Goal: Information Seeking & Learning: Learn about a topic

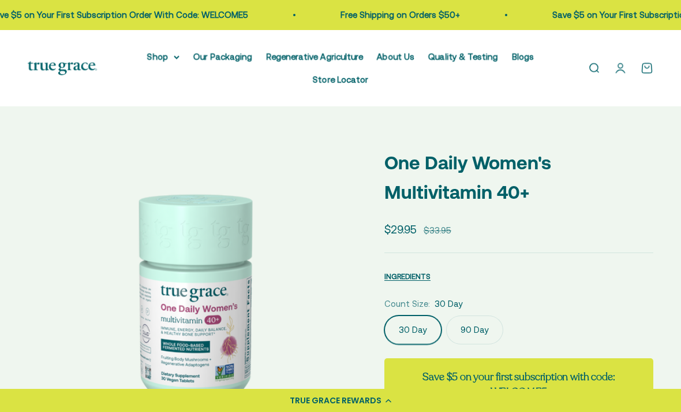
select select "3"
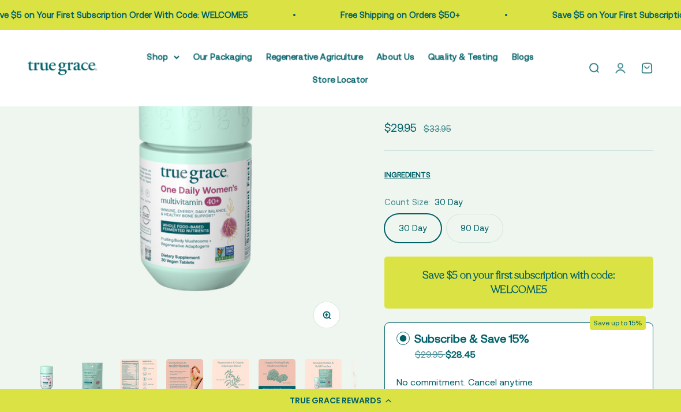
scroll to position [119, 0]
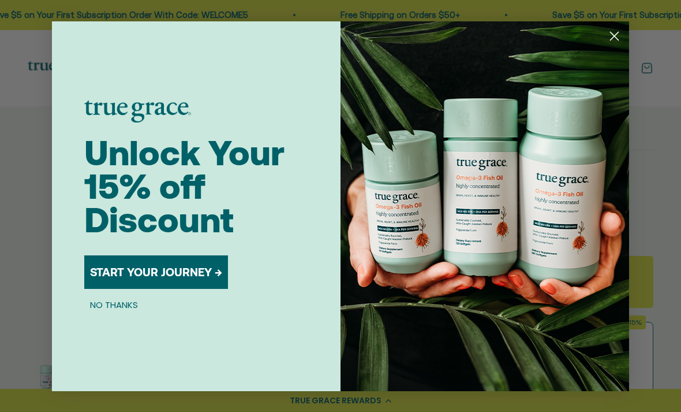
click at [616, 44] on img "POPUP Form" at bounding box center [485, 206] width 289 height 370
click at [615, 40] on icon "Close dialog" at bounding box center [615, 36] width 8 height 8
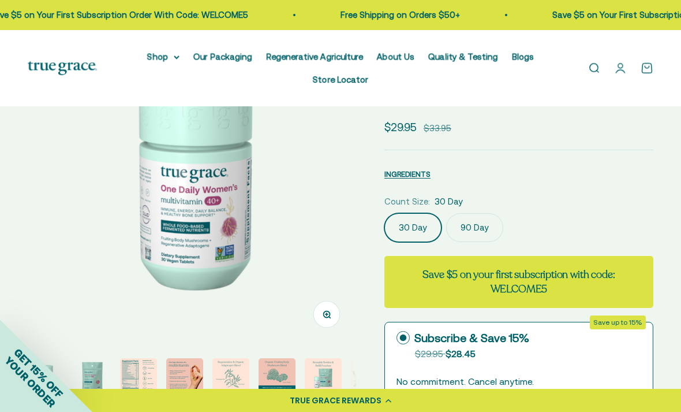
click at [182, 379] on img "Go to item 4" at bounding box center [184, 376] width 37 height 37
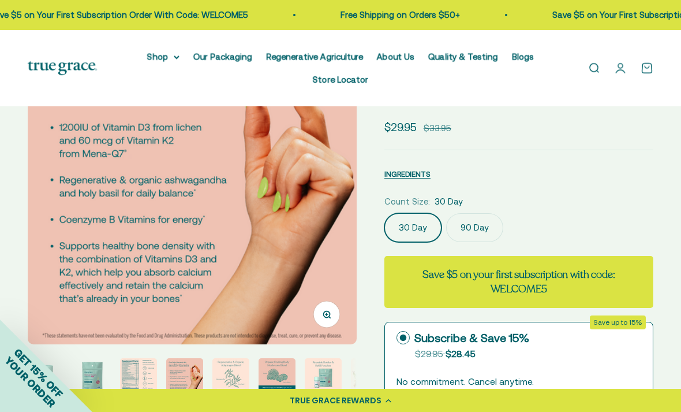
click at [144, 378] on img "Go to item 3" at bounding box center [138, 376] width 37 height 37
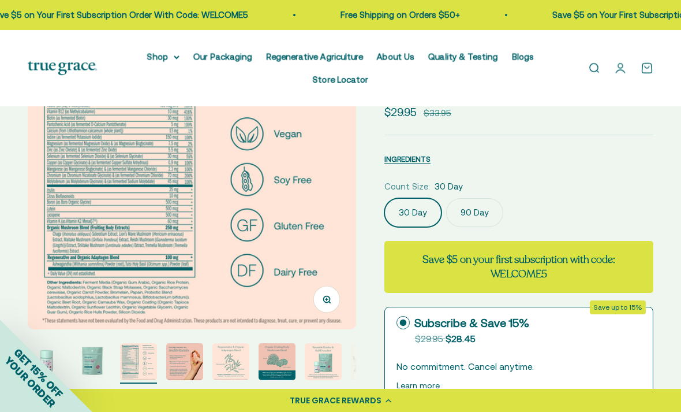
scroll to position [136, 0]
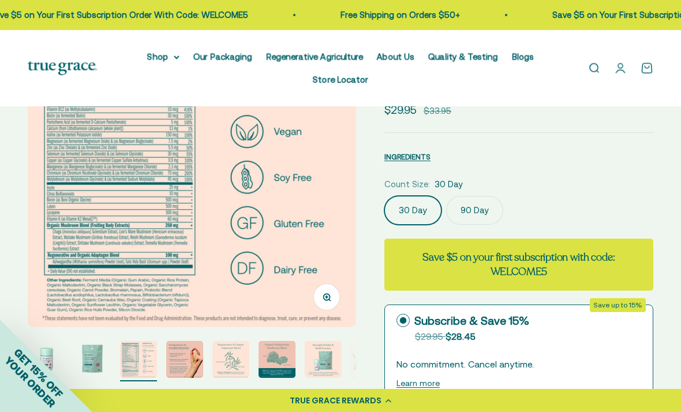
click at [140, 364] on img "Go to item 3" at bounding box center [138, 359] width 37 height 37
click at [187, 360] on img "Go to item 4" at bounding box center [184, 359] width 37 height 37
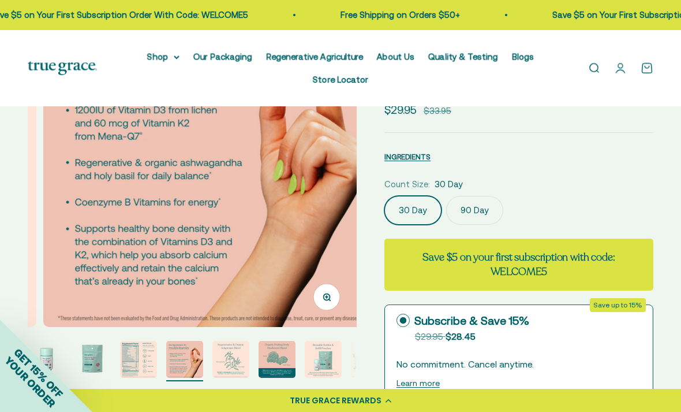
scroll to position [0, 1008]
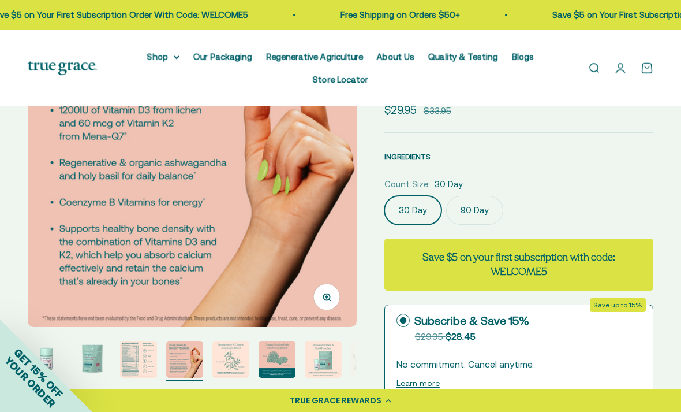
click at [241, 363] on img "Go to item 5" at bounding box center [231, 359] width 37 height 37
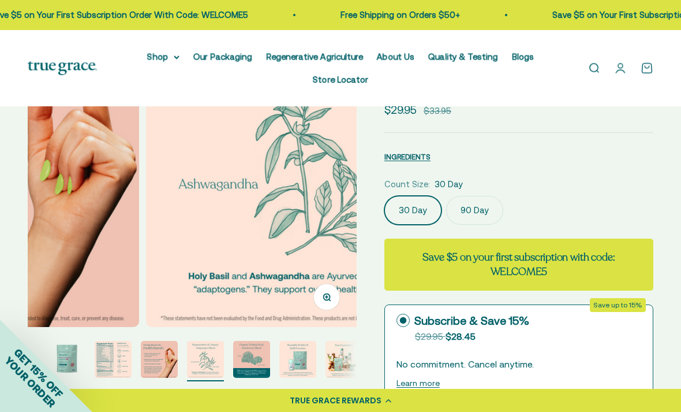
scroll to position [0, 39]
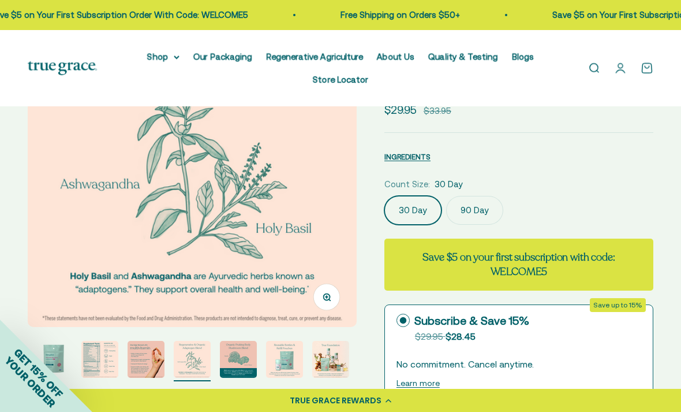
click at [244, 362] on img "Go to item 6" at bounding box center [238, 359] width 37 height 37
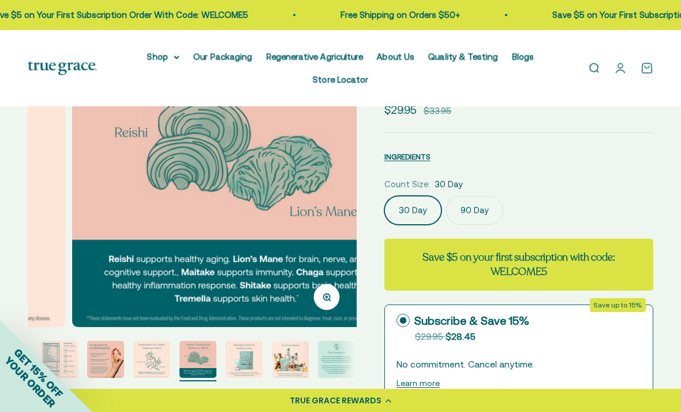
scroll to position [0, 1680]
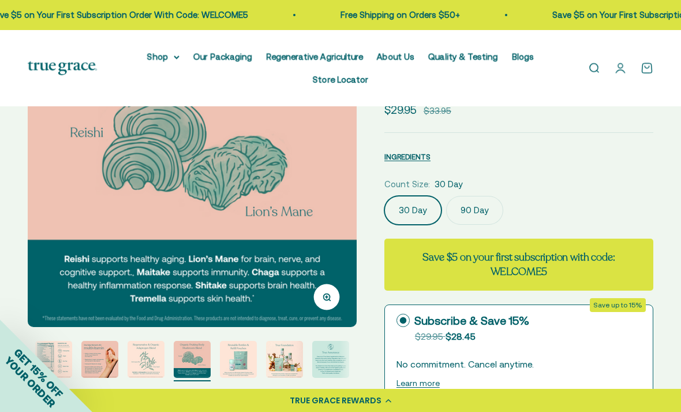
click at [282, 360] on img "Go to item 8" at bounding box center [284, 359] width 37 height 37
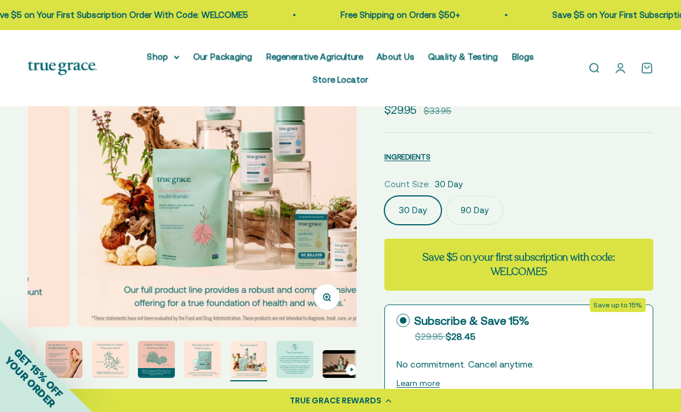
scroll to position [0, 2352]
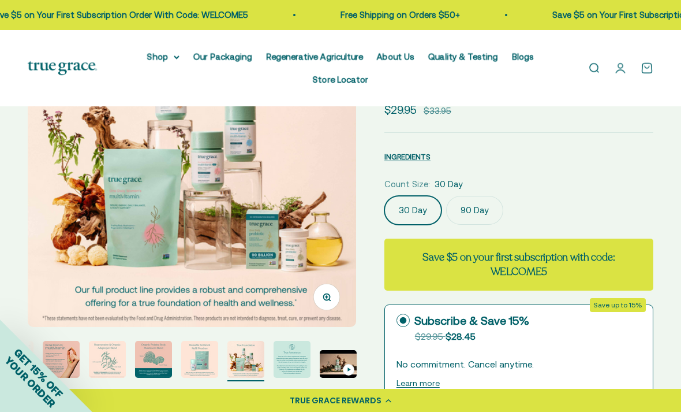
click at [306, 366] on img "Go to item 9" at bounding box center [292, 359] width 37 height 37
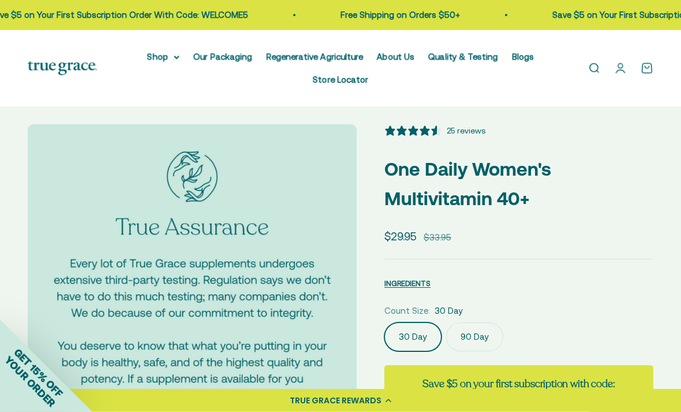
scroll to position [0, 0]
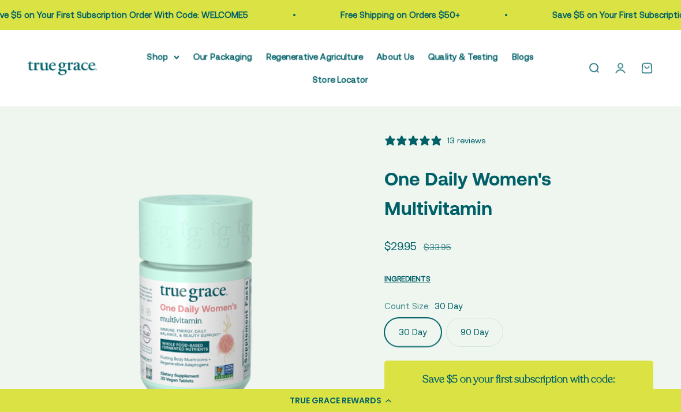
select select "3"
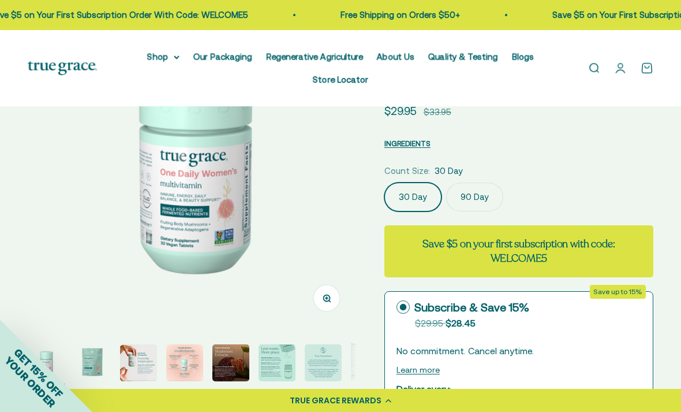
scroll to position [136, 0]
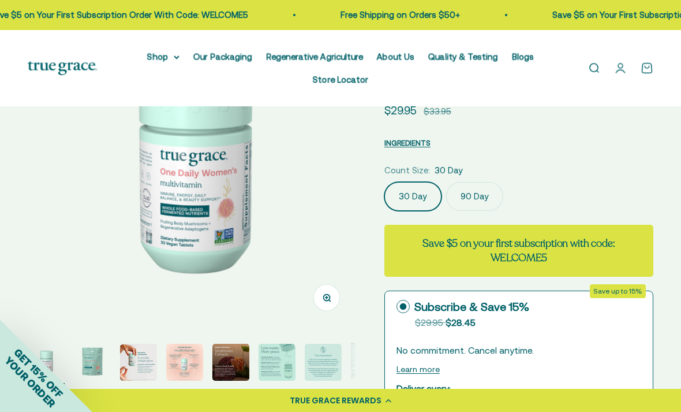
click at [98, 364] on img "Go to item 2" at bounding box center [92, 362] width 37 height 37
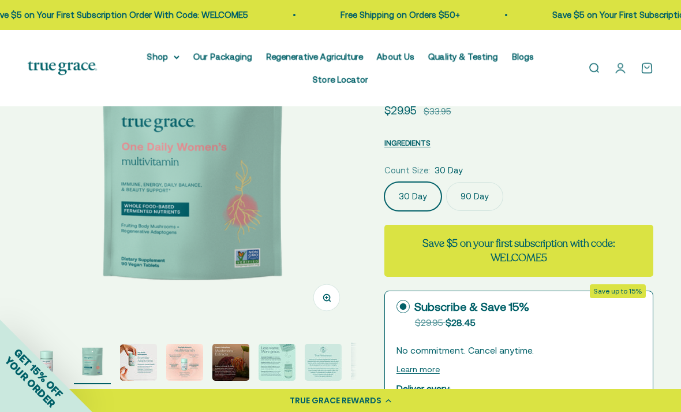
click at [136, 367] on img "Go to item 3" at bounding box center [138, 362] width 37 height 37
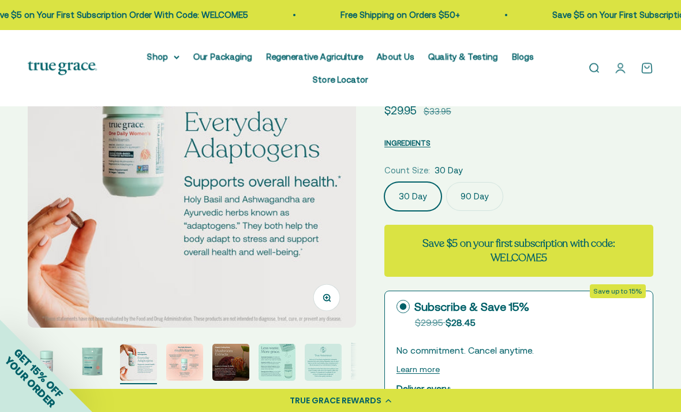
click at [186, 368] on img "Go to item 4" at bounding box center [184, 362] width 37 height 37
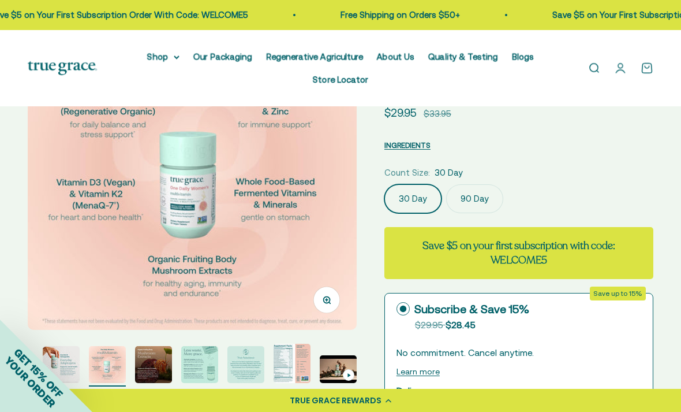
scroll to position [0, 77]
click at [293, 361] on img "Go to item 8" at bounding box center [292, 363] width 37 height 39
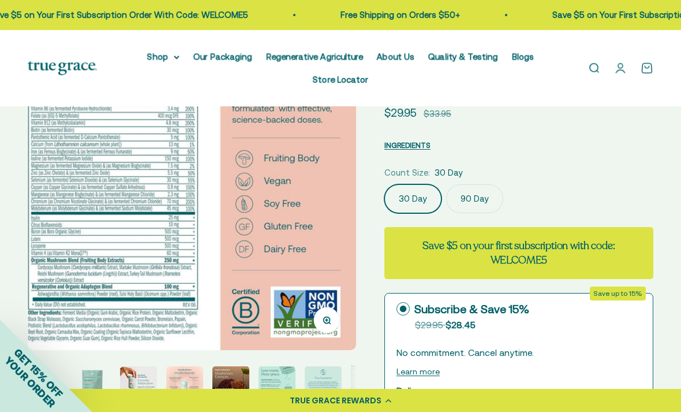
scroll to position [0, 0]
click at [133, 382] on img "Go to item 3" at bounding box center [138, 384] width 37 height 37
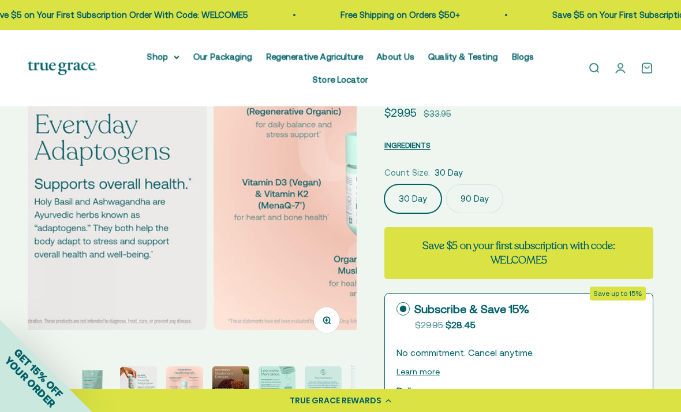
scroll to position [0, 672]
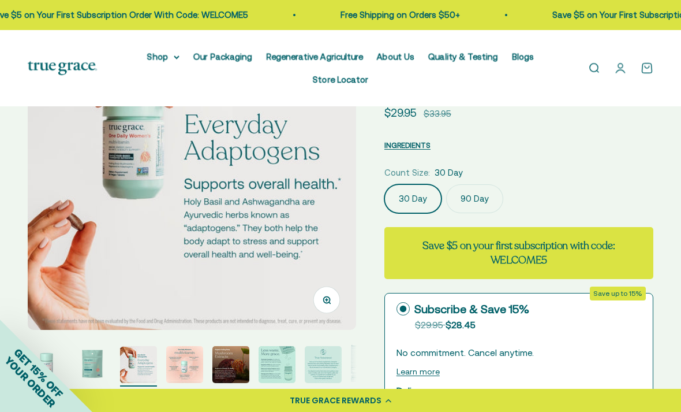
click at [49, 374] on div "GET 15% OFF YOUR ORDER" at bounding box center [46, 365] width 92 height 92
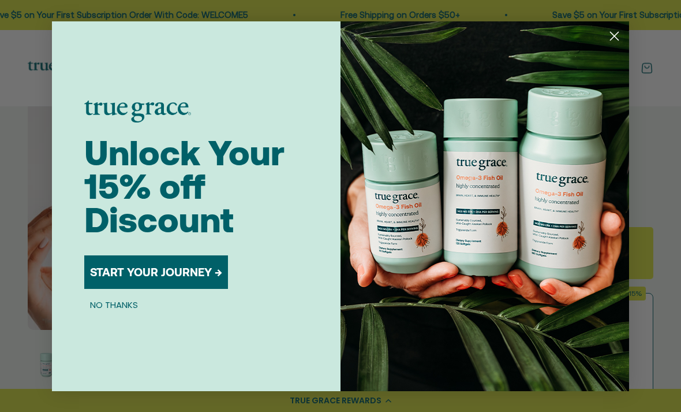
click at [612, 45] on circle "Close dialog" at bounding box center [614, 35] width 19 height 19
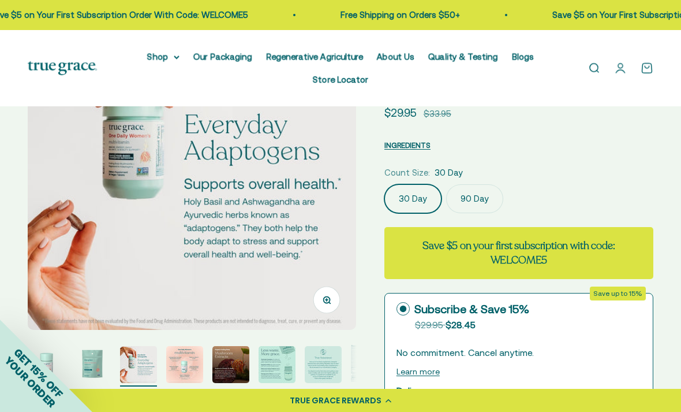
click at [50, 363] on div "GET 15% OFF YOUR ORDER" at bounding box center [46, 365] width 92 height 92
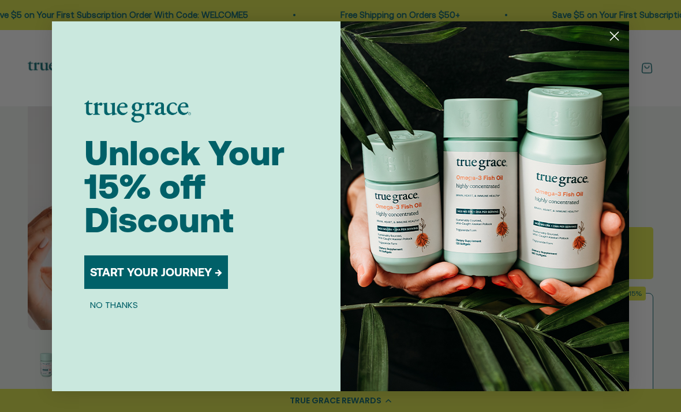
click at [613, 40] on icon "Close dialog" at bounding box center [615, 36] width 8 height 8
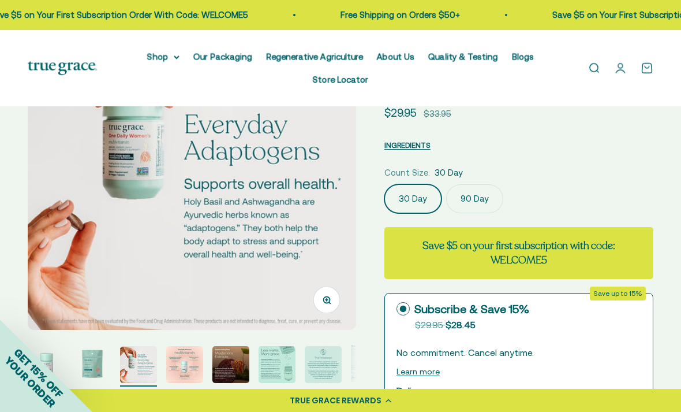
click at [62, 356] on div "GET 15% OFF YOUR ORDER" at bounding box center [46, 365] width 92 height 92
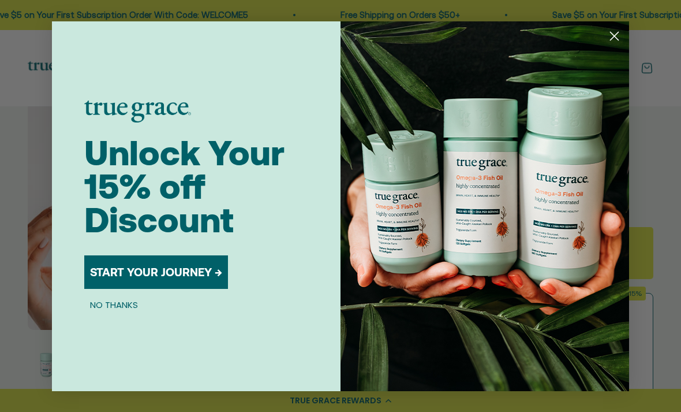
click at [609, 45] on circle "Close dialog" at bounding box center [614, 35] width 19 height 19
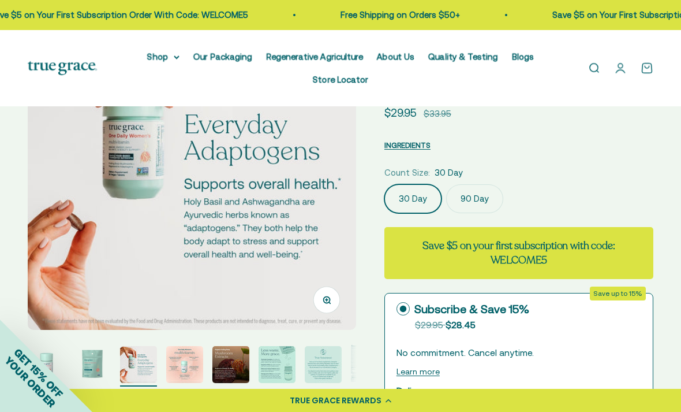
click at [100, 362] on img "Go to item 2" at bounding box center [92, 364] width 37 height 37
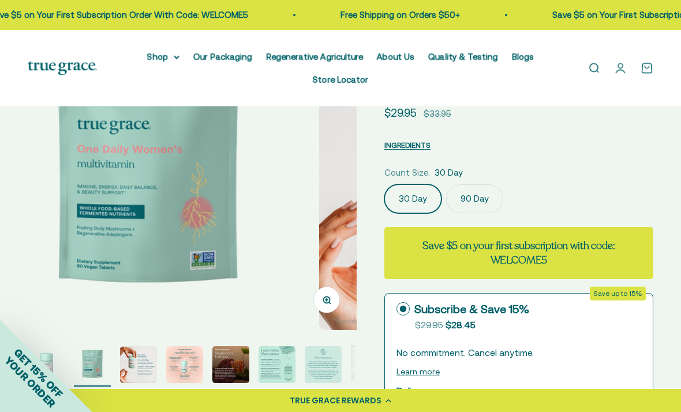
scroll to position [0, 336]
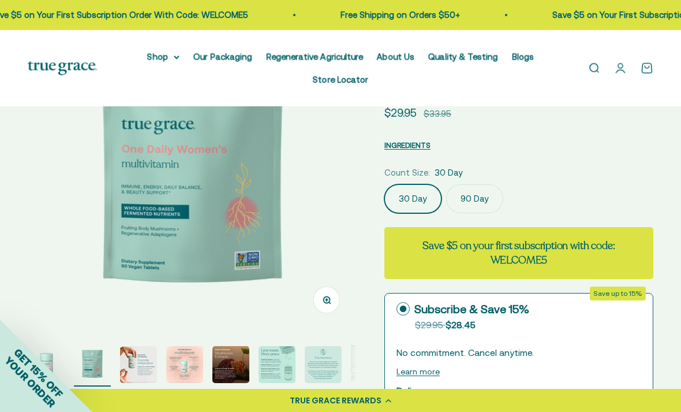
click at [54, 359] on div "GET 15% OFF YOUR ORDER" at bounding box center [46, 365] width 92 height 92
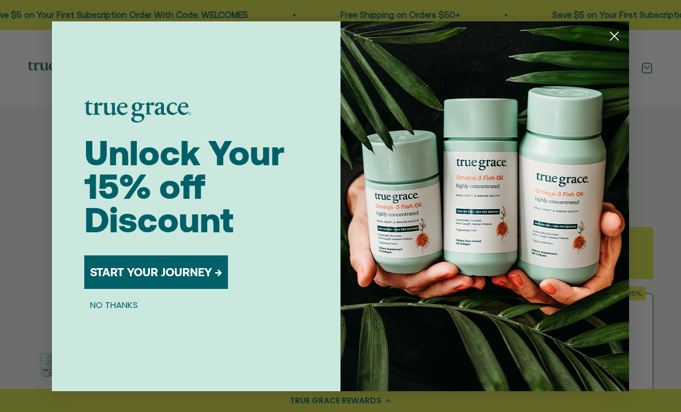
click at [599, 55] on img "POPUP Form" at bounding box center [485, 206] width 289 height 370
click at [614, 40] on icon "Close dialog" at bounding box center [615, 36] width 8 height 8
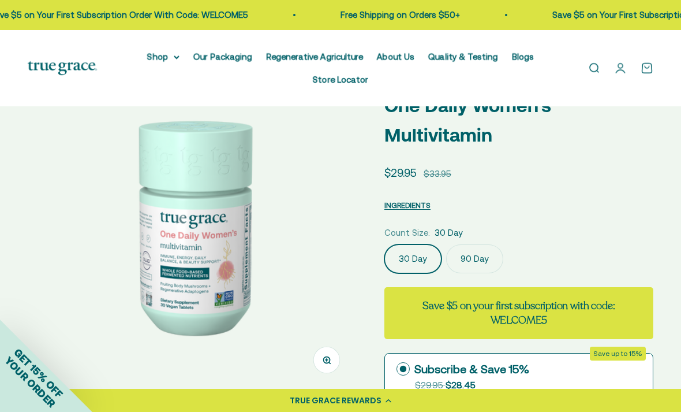
scroll to position [45, 0]
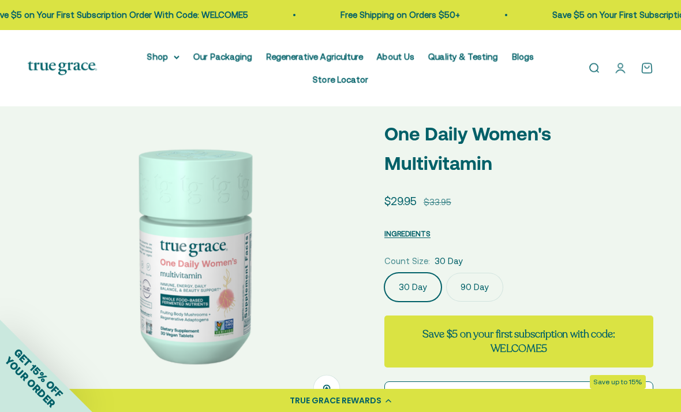
click at [302, 220] on img at bounding box center [192, 253] width 329 height 329
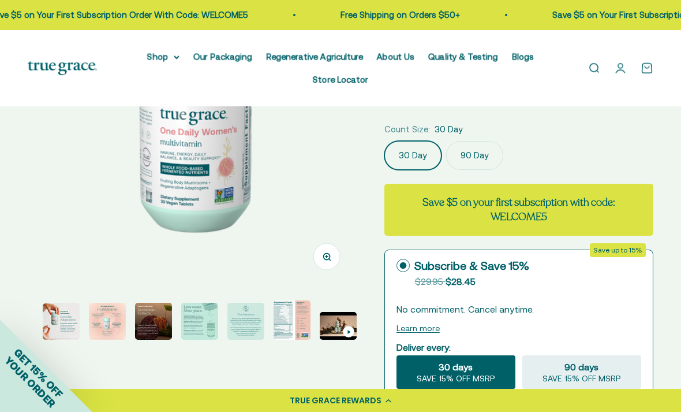
scroll to position [0, 77]
click at [290, 322] on img "Go to item 8" at bounding box center [292, 319] width 37 height 39
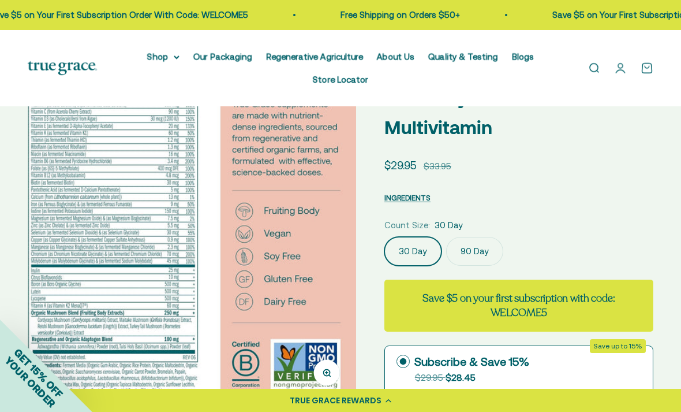
scroll to position [78, 0]
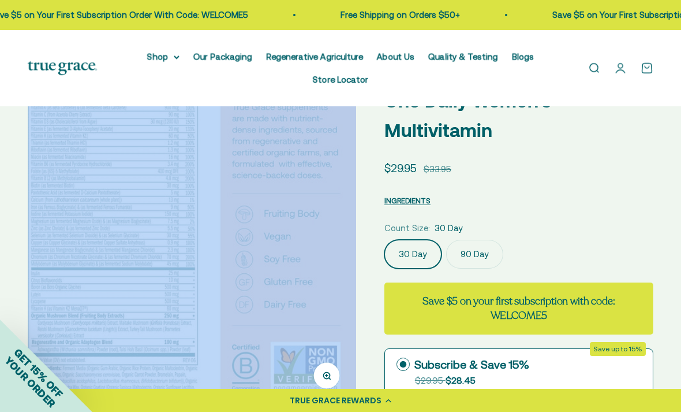
click at [673, 105] on div "Open navigation menu Open search Shop Multivitamins Women's Multivitamin Women'…" at bounding box center [340, 68] width 681 height 76
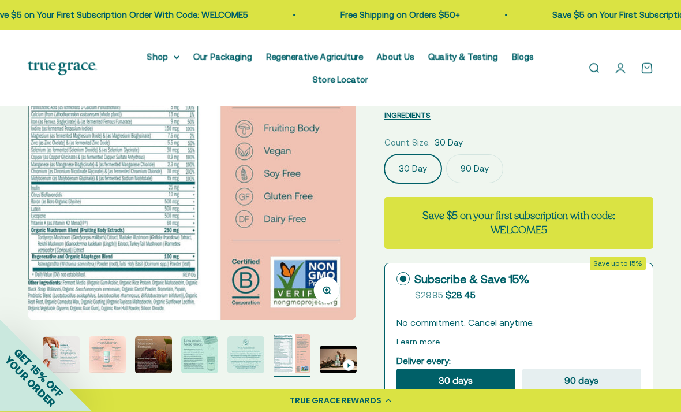
scroll to position [166, 0]
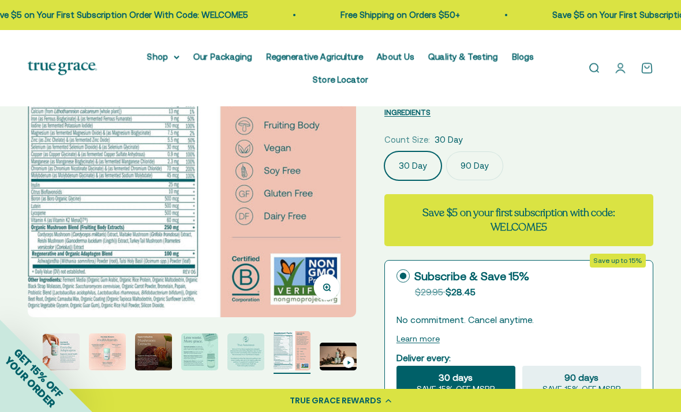
click at [209, 302] on img at bounding box center [192, 142] width 329 height 349
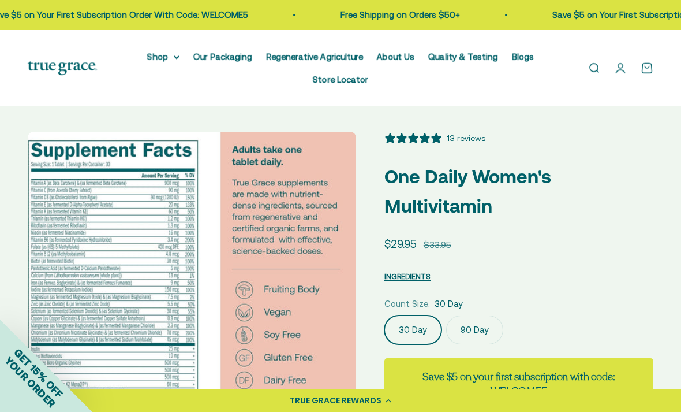
scroll to position [0, 0]
